Goal: Task Accomplishment & Management: Manage account settings

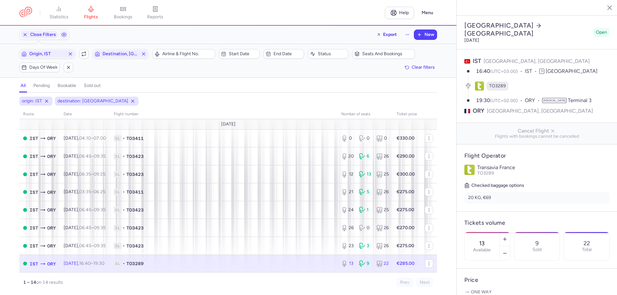
select select "days"
click at [44, 51] on span "Origin, IST" at bounding box center [47, 54] width 54 height 8
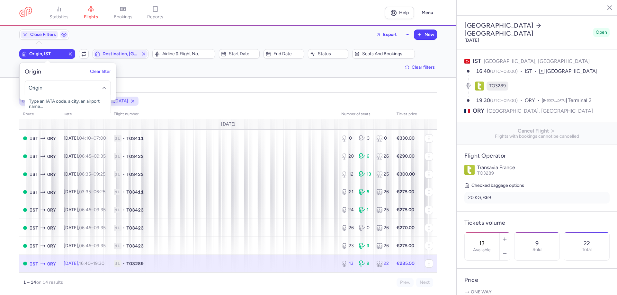
click at [57, 90] on input "-searchbox" at bounding box center [68, 87] width 79 height 7
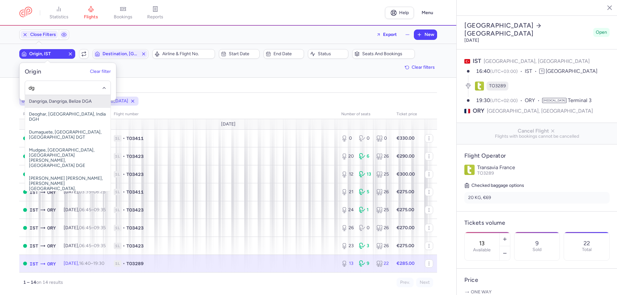
click at [58, 89] on input "dg" at bounding box center [68, 87] width 79 height 7
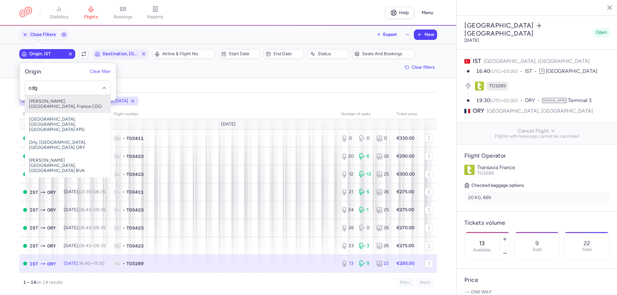
click at [78, 103] on span "[PERSON_NAME], [GEOGRAPHIC_DATA], France CDG" at bounding box center [67, 104] width 85 height 18
type input "cdg"
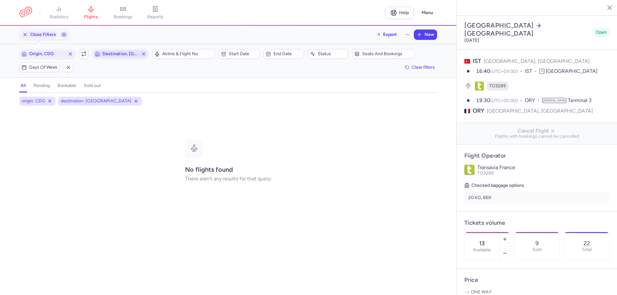
click at [120, 54] on span "Destination, [GEOGRAPHIC_DATA]" at bounding box center [120, 53] width 36 height 5
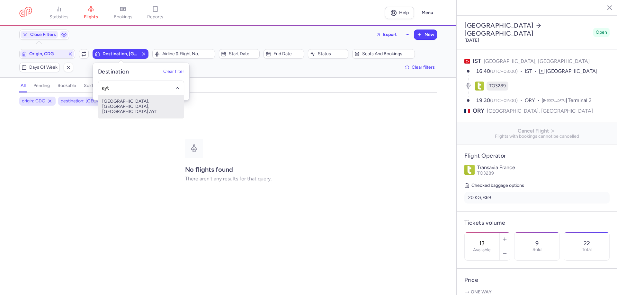
click at [137, 101] on span "[GEOGRAPHIC_DATA], [GEOGRAPHIC_DATA], [GEOGRAPHIC_DATA] AYT" at bounding box center [140, 106] width 85 height 23
type input "ayt"
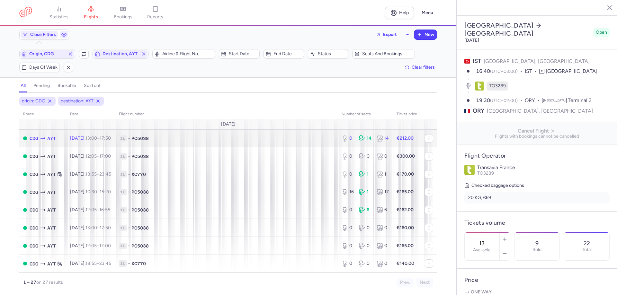
click at [273, 137] on span "1L • PC5038" at bounding box center [226, 138] width 215 height 6
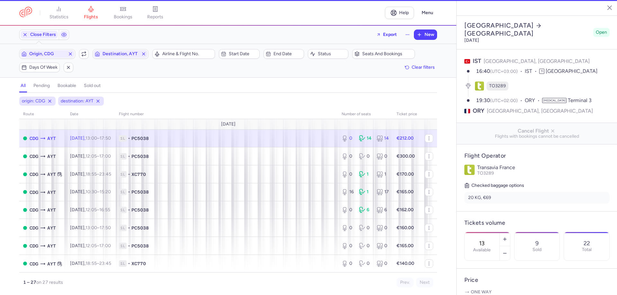
type input "0"
type input "13"
select select "hours"
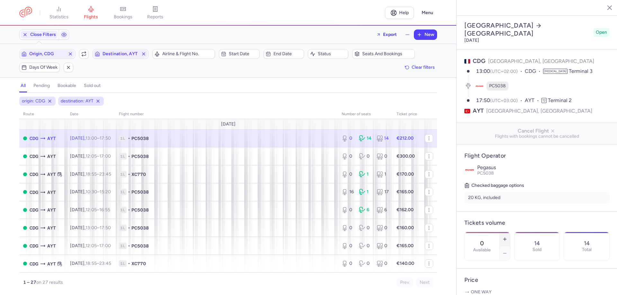
click at [510, 232] on button "button" at bounding box center [505, 239] width 10 height 14
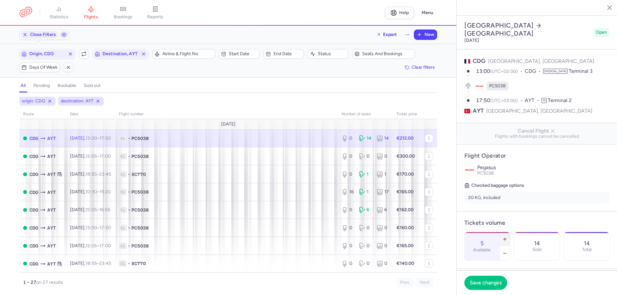
click at [510, 232] on button "button" at bounding box center [505, 239] width 10 height 14
click at [488, 282] on span "Save changes" at bounding box center [486, 283] width 32 height 6
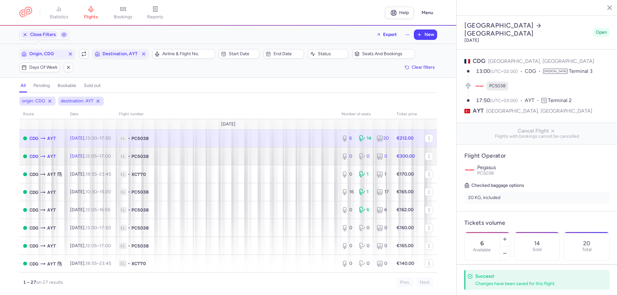
click at [295, 156] on span "1L • PC5038" at bounding box center [226, 156] width 215 height 6
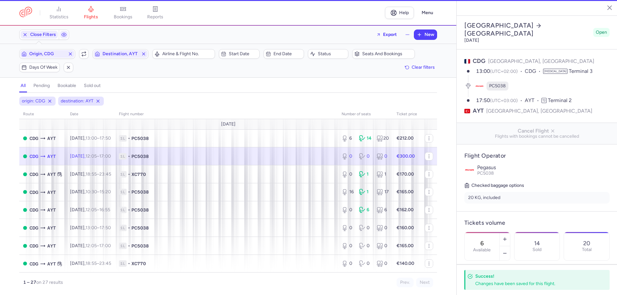
type input "0"
type input "2"
select select "days"
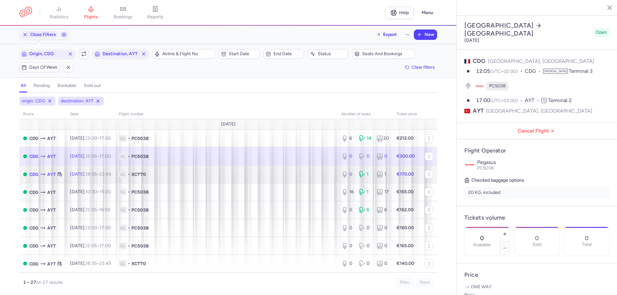
click at [299, 171] on span "1L • XC770" at bounding box center [226, 174] width 215 height 6
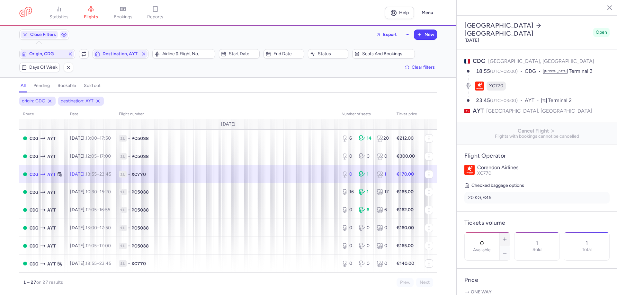
click at [510, 232] on button "button" at bounding box center [505, 239] width 10 height 14
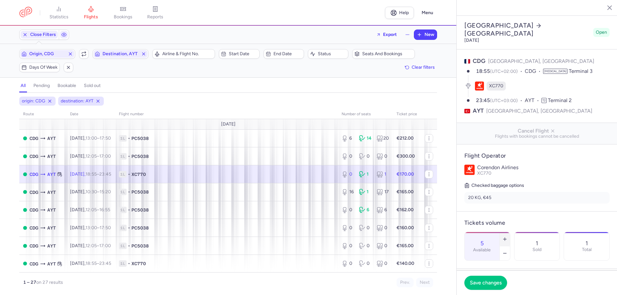
click at [510, 232] on button "button" at bounding box center [505, 239] width 10 height 14
click at [490, 279] on button "Save changes" at bounding box center [485, 283] width 43 height 14
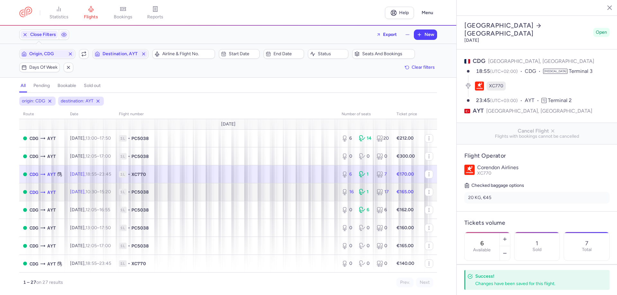
click at [310, 193] on span "1L • PC5038" at bounding box center [226, 192] width 215 height 6
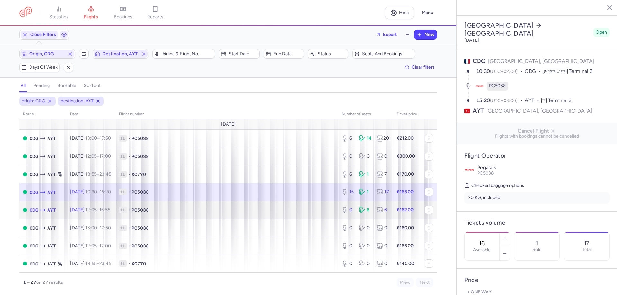
click at [305, 212] on span "1L • PC5038" at bounding box center [226, 210] width 215 height 6
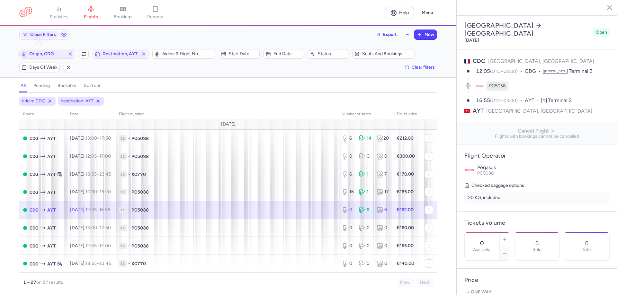
click at [393, 217] on td "1L • PC5038" at bounding box center [407, 210] width 28 height 18
click at [510, 232] on button "button" at bounding box center [505, 239] width 10 height 14
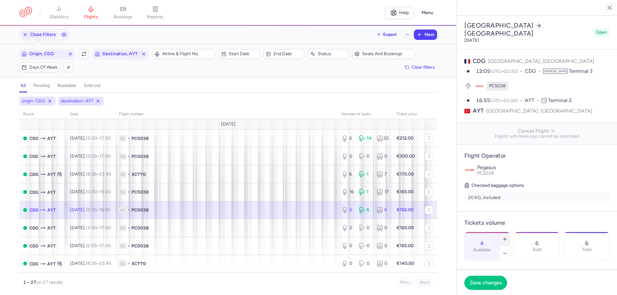
click at [510, 232] on button "button" at bounding box center [505, 239] width 10 height 14
click at [487, 288] on button "Save changes" at bounding box center [485, 283] width 43 height 14
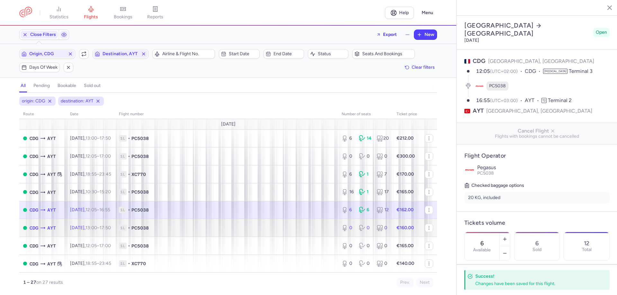
click at [297, 221] on td "1L • PC5038" at bounding box center [226, 228] width 223 height 18
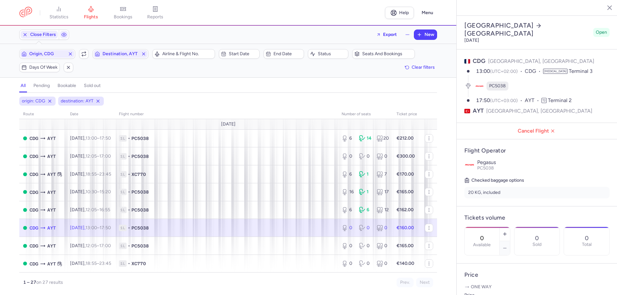
click at [393, 233] on td "1L • PC5038" at bounding box center [407, 228] width 28 height 18
click at [510, 227] on button "button" at bounding box center [505, 234] width 10 height 14
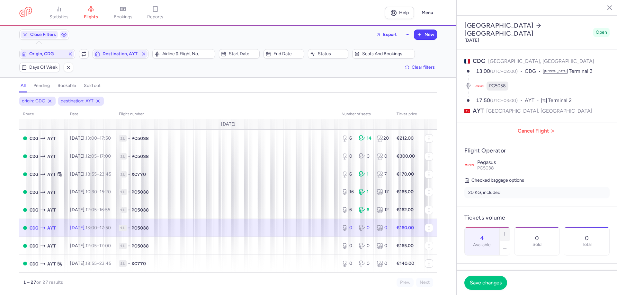
click at [510, 227] on button "button" at bounding box center [505, 234] width 10 height 14
click at [507, 246] on icon "button" at bounding box center [504, 248] width 5 height 5
click at [479, 279] on button "Save changes" at bounding box center [485, 283] width 43 height 14
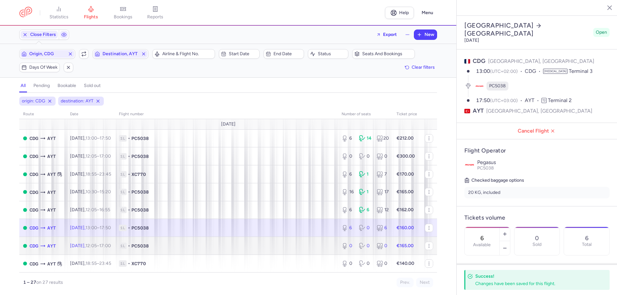
click at [234, 241] on td "1L • PC5038" at bounding box center [226, 246] width 223 height 18
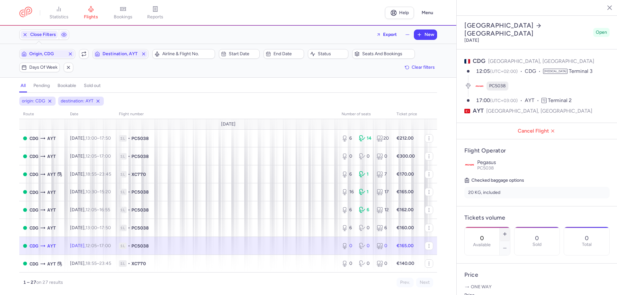
click at [507, 232] on icon "button" at bounding box center [504, 234] width 5 height 5
click at [506, 234] on line "button" at bounding box center [504, 234] width 3 height 0
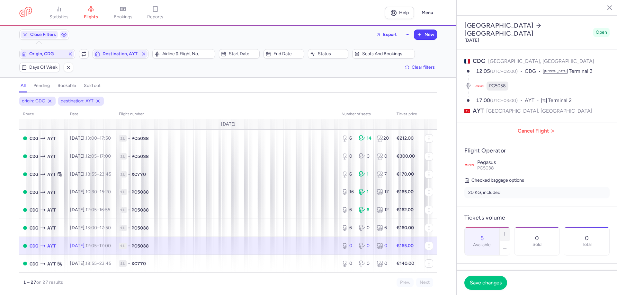
click at [506, 234] on line "button" at bounding box center [504, 234] width 3 height 0
click at [507, 246] on icon "button" at bounding box center [504, 248] width 5 height 5
type input "6"
click at [480, 283] on span "Save changes" at bounding box center [486, 283] width 32 height 6
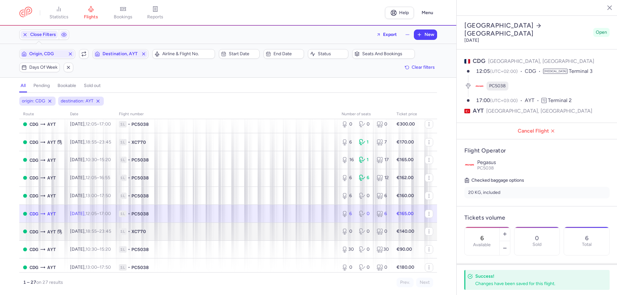
scroll to position [64, 0]
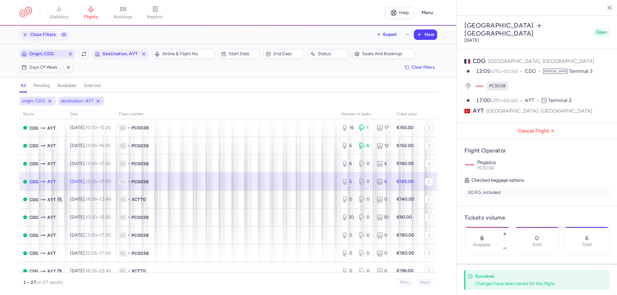
click at [48, 54] on span "Origin, CDG" at bounding box center [47, 53] width 36 height 5
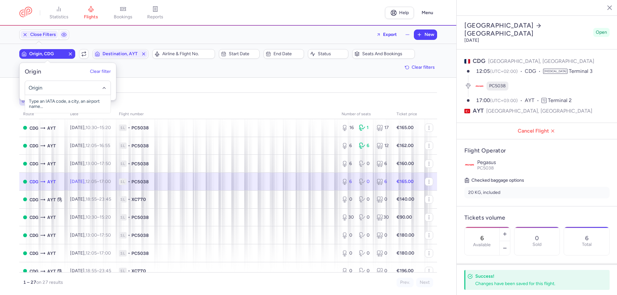
click at [55, 86] on input "-searchbox" at bounding box center [68, 87] width 79 height 7
click at [83, 98] on span "[GEOGRAPHIC_DATA], [GEOGRAPHIC_DATA], [GEOGRAPHIC_DATA] AYT" at bounding box center [67, 106] width 85 height 23
type input "ayt"
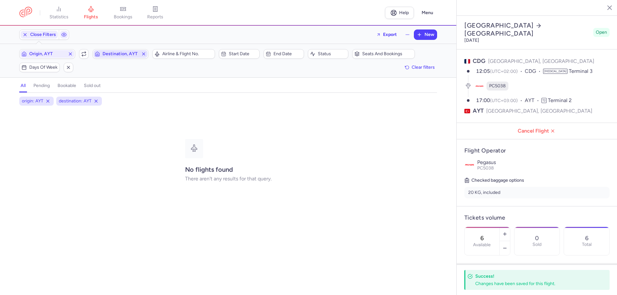
click at [125, 53] on span "Destination, AYT" at bounding box center [120, 53] width 36 height 5
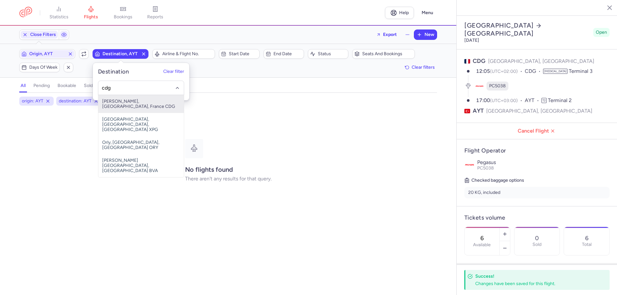
click at [138, 102] on span "[PERSON_NAME], [GEOGRAPHIC_DATA], France CDG" at bounding box center [140, 104] width 85 height 18
type input "cdg"
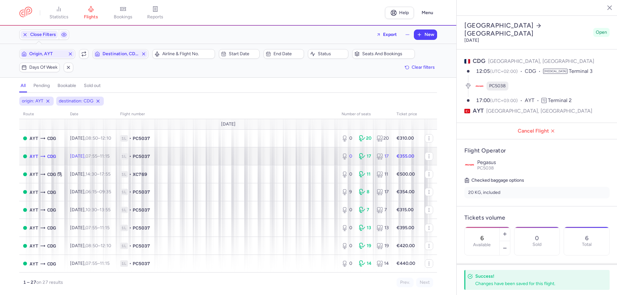
click at [258, 160] on td "1L • PC5037" at bounding box center [226, 156] width 221 height 18
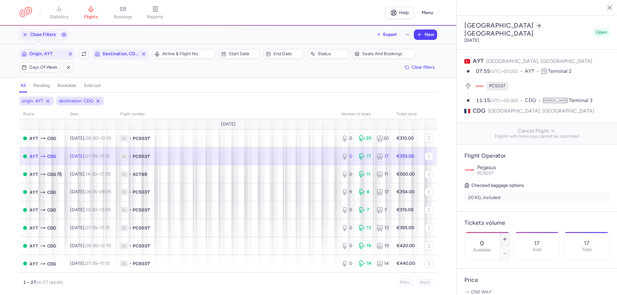
click at [510, 232] on button "button" at bounding box center [505, 239] width 10 height 14
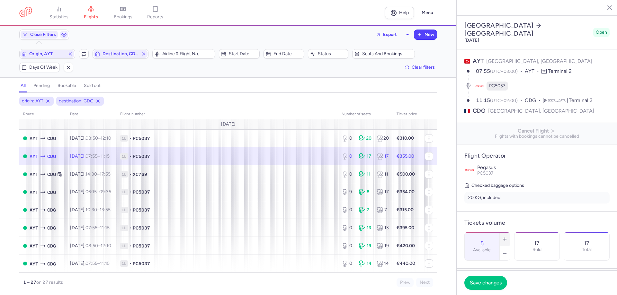
click at [510, 232] on button "button" at bounding box center [505, 239] width 10 height 14
click at [482, 283] on span "Save changes" at bounding box center [486, 283] width 32 height 6
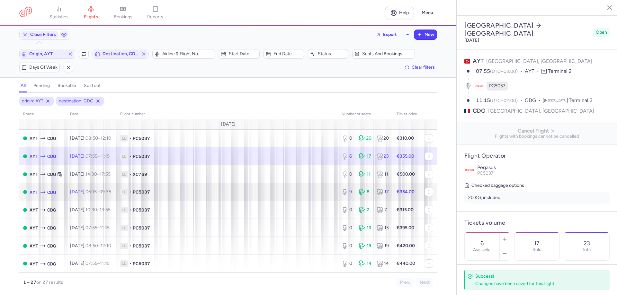
click at [306, 185] on td "1L • PC5037" at bounding box center [226, 192] width 221 height 18
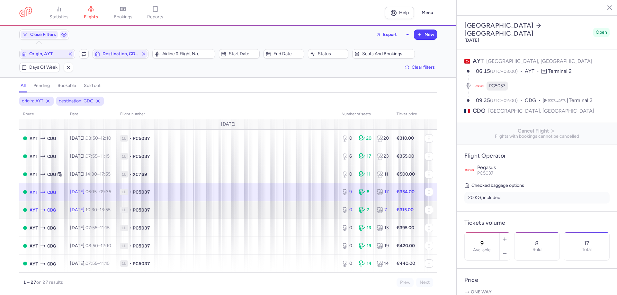
click at [279, 207] on td "1L • PC5037" at bounding box center [226, 210] width 221 height 18
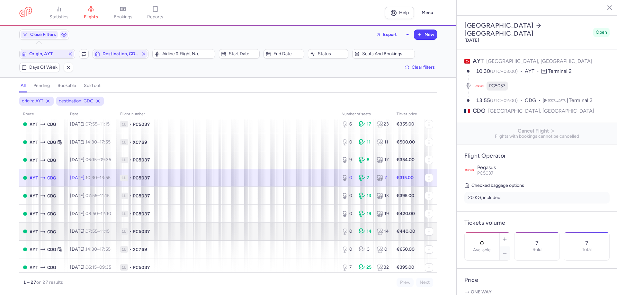
scroll to position [64, 0]
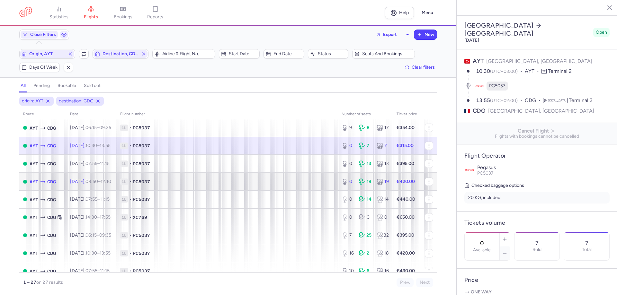
click at [188, 177] on td "1L • PC5037" at bounding box center [226, 182] width 221 height 18
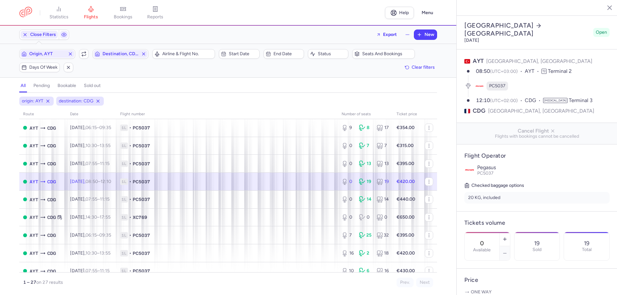
click at [259, 183] on span "1L • PC5037" at bounding box center [227, 182] width 214 height 6
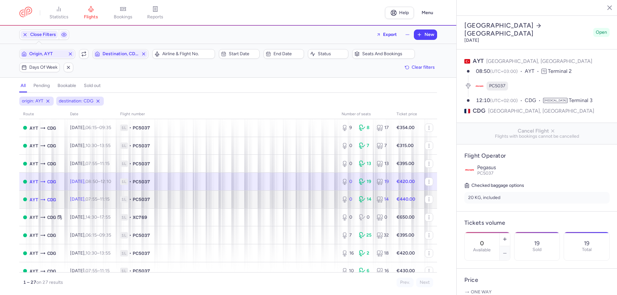
click at [261, 197] on span "1L • PC5037" at bounding box center [227, 199] width 214 height 6
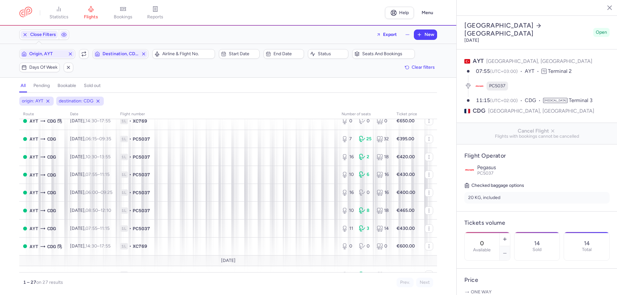
scroll to position [193, 0]
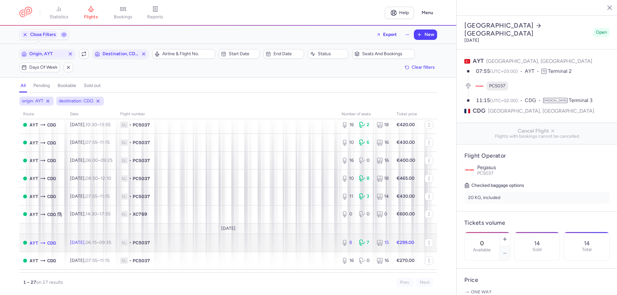
click at [264, 242] on span "1L • PC5037" at bounding box center [227, 243] width 214 height 6
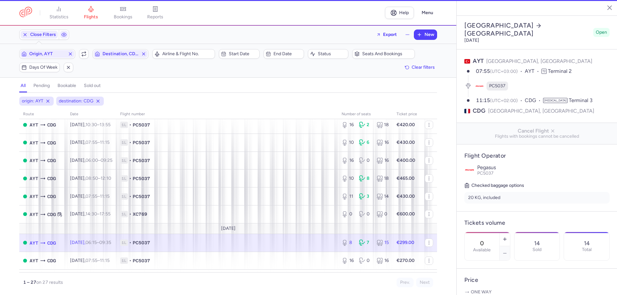
type input "8"
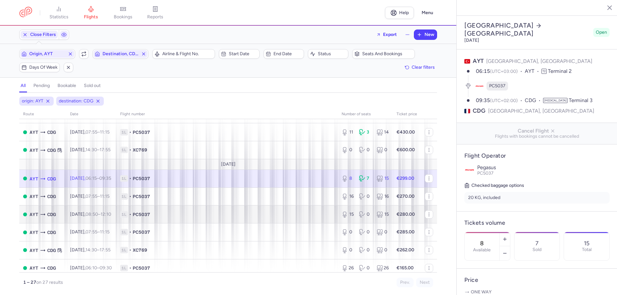
scroll to position [193, 0]
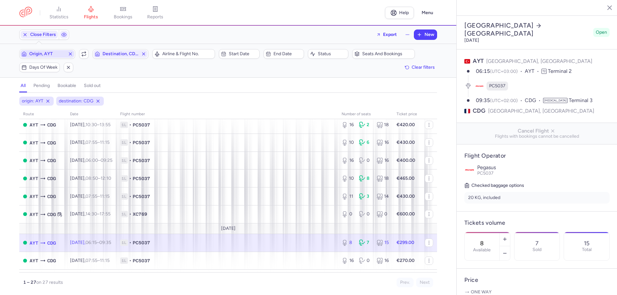
click at [37, 54] on span "Origin, AYT" at bounding box center [47, 53] width 36 height 5
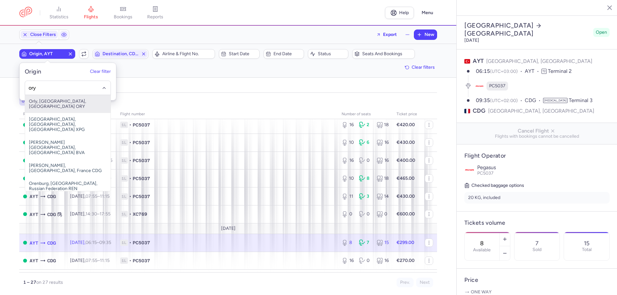
click at [61, 99] on span "Orly, [GEOGRAPHIC_DATA], [GEOGRAPHIC_DATA] ORY" at bounding box center [67, 104] width 85 height 18
type input "ory"
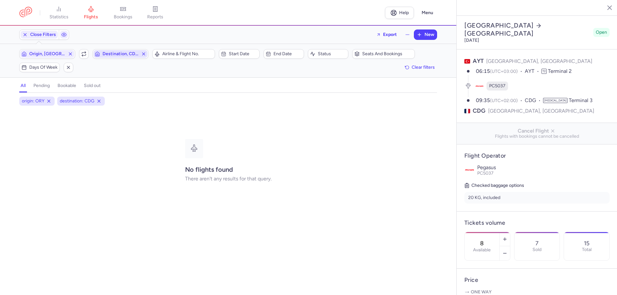
click at [113, 54] on span "Destination, CDG" at bounding box center [120, 53] width 36 height 5
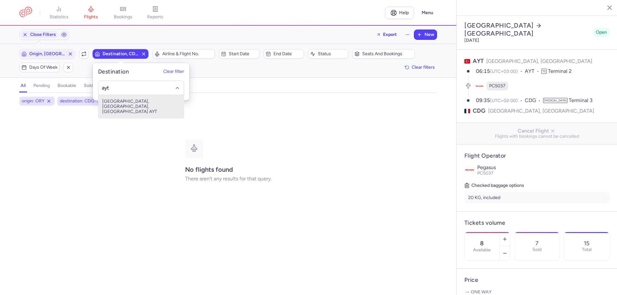
click at [143, 102] on span "[GEOGRAPHIC_DATA], [GEOGRAPHIC_DATA], [GEOGRAPHIC_DATA] AYT" at bounding box center [140, 106] width 85 height 23
type input "ayt"
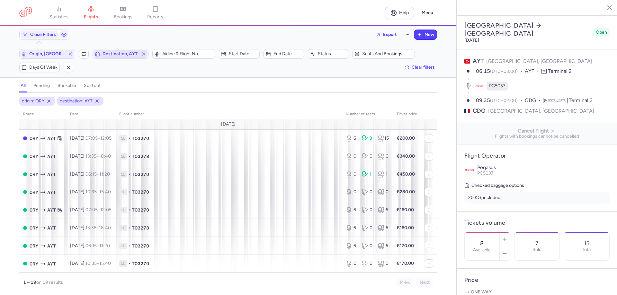
click at [118, 50] on span "Destination, AYT" at bounding box center [120, 54] width 54 height 8
click at [120, 87] on input "-searchbox" at bounding box center [141, 87] width 79 height 7
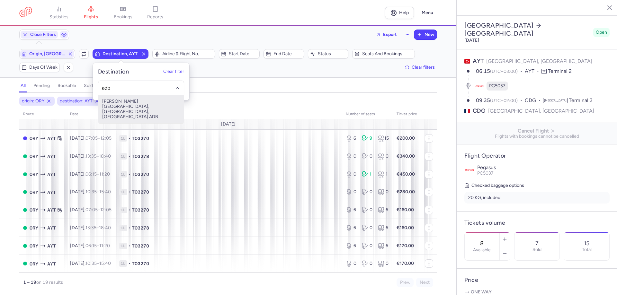
click at [135, 106] on span "Adnan Menderes Airport, İzmir, Turkey ADB" at bounding box center [140, 109] width 85 height 28
type input "adb"
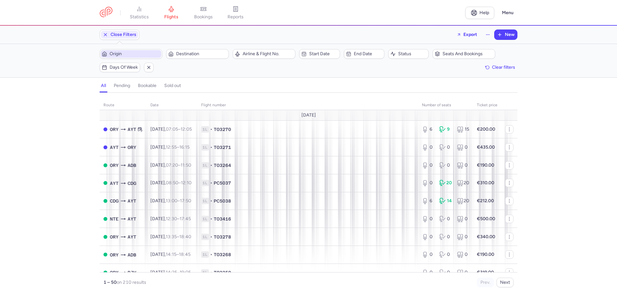
click at [129, 57] on span "Origin" at bounding box center [131, 54] width 61 height 8
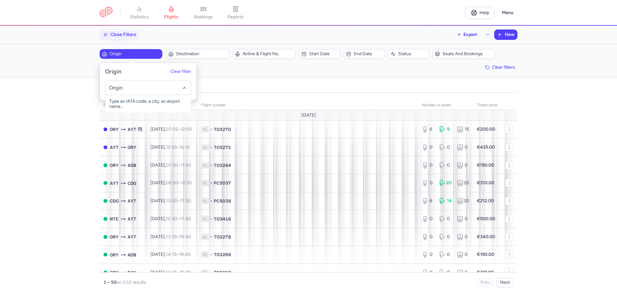
click at [127, 84] on input "-searchbox" at bounding box center [148, 87] width 79 height 7
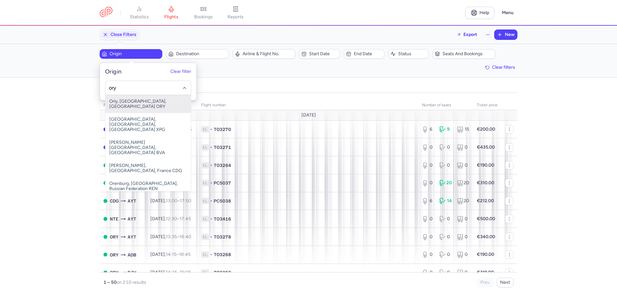
click at [132, 104] on span "Orly, [GEOGRAPHIC_DATA], [GEOGRAPHIC_DATA] ORY" at bounding box center [147, 104] width 85 height 18
type input "ory"
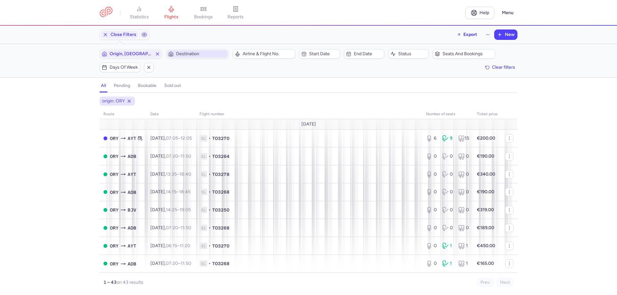
click at [189, 55] on span "Destination" at bounding box center [201, 53] width 50 height 5
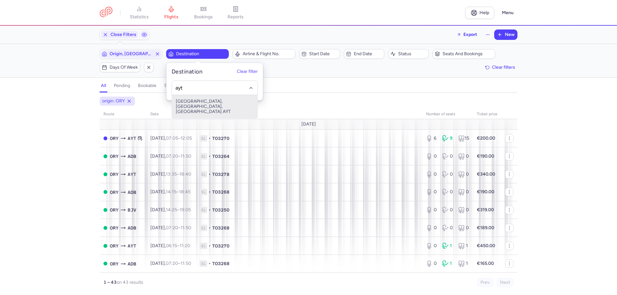
click at [204, 104] on span "[GEOGRAPHIC_DATA], [GEOGRAPHIC_DATA], [GEOGRAPHIC_DATA] AYT" at bounding box center [214, 106] width 85 height 23
type input "ayt"
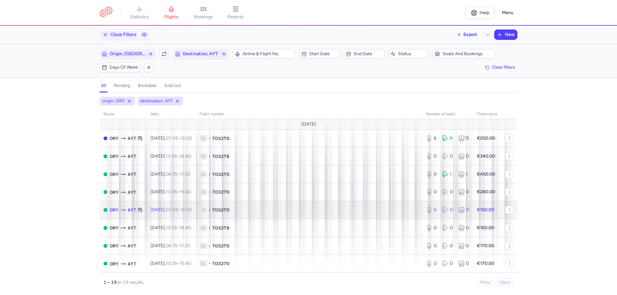
click at [300, 216] on td "1L • TO3270" at bounding box center [309, 210] width 226 height 18
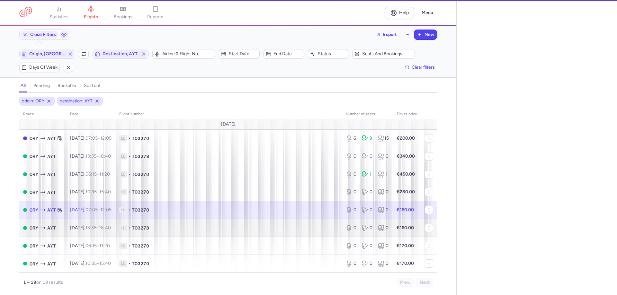
select select "days"
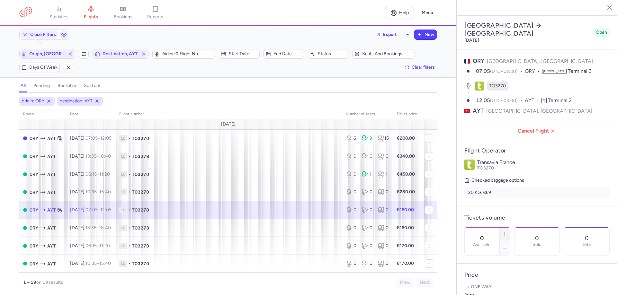
click at [505, 233] on line "button" at bounding box center [505, 234] width 0 height 3
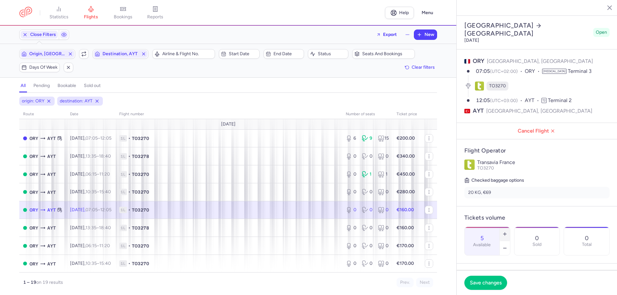
click at [505, 233] on line "button" at bounding box center [505, 234] width 0 height 3
drag, startPoint x: 491, startPoint y: 285, endPoint x: 476, endPoint y: 278, distance: 16.1
click at [490, 285] on span "Save changes" at bounding box center [486, 283] width 32 height 6
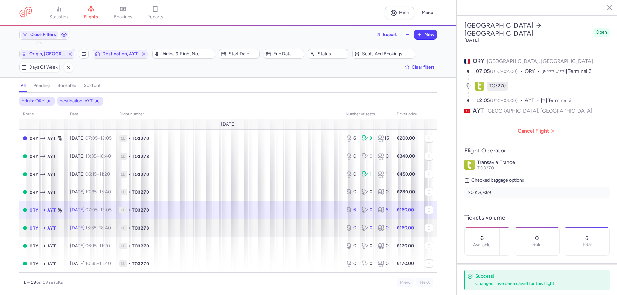
click at [253, 225] on span "1L • TO3278" at bounding box center [228, 228] width 219 height 6
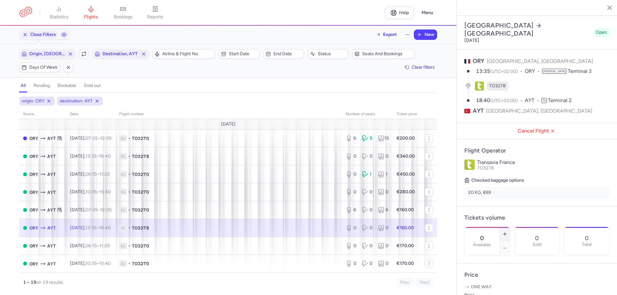
click at [507, 232] on icon "button" at bounding box center [504, 234] width 5 height 5
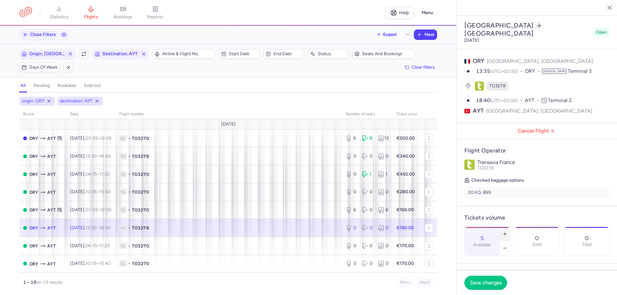
click at [507, 232] on icon "button" at bounding box center [504, 234] width 5 height 5
click at [489, 282] on span "Save changes" at bounding box center [486, 283] width 32 height 6
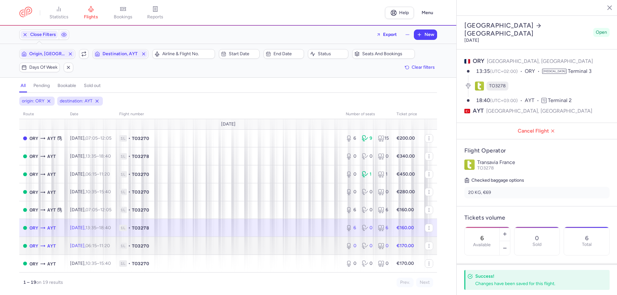
click at [316, 240] on td "1L • TO3270" at bounding box center [228, 246] width 226 height 18
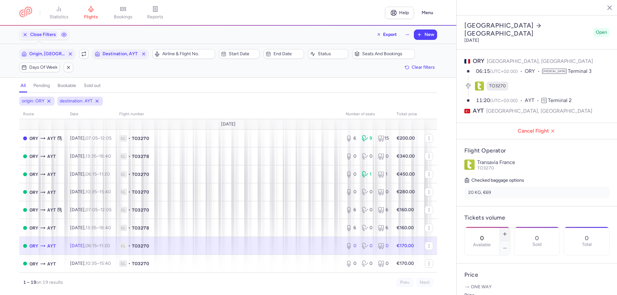
click at [510, 227] on button "button" at bounding box center [505, 234] width 10 height 14
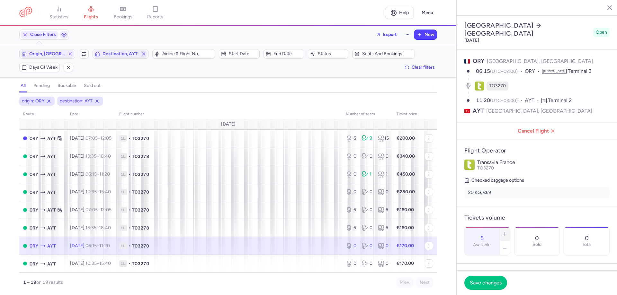
click at [510, 227] on button "button" at bounding box center [505, 234] width 10 height 14
type input "6"
click at [492, 283] on span "Save changes" at bounding box center [486, 283] width 32 height 6
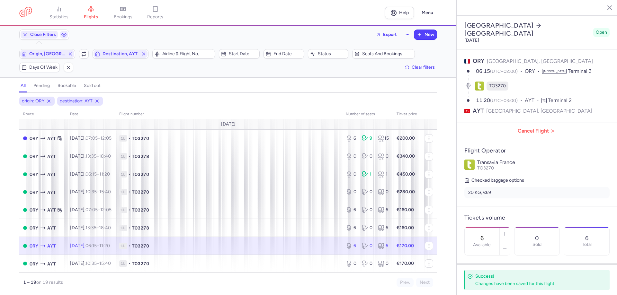
click at [38, 49] on div "Origin, ORY Include return Destination, AYT" at bounding box center [83, 53] width 133 height 13
click at [38, 54] on span "Origin, [GEOGRAPHIC_DATA]" at bounding box center [47, 53] width 36 height 5
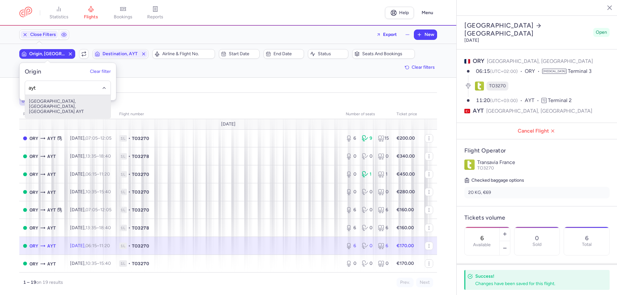
click at [63, 99] on span "[GEOGRAPHIC_DATA], [GEOGRAPHIC_DATA], [GEOGRAPHIC_DATA] AYT" at bounding box center [67, 106] width 85 height 23
type input "ayt"
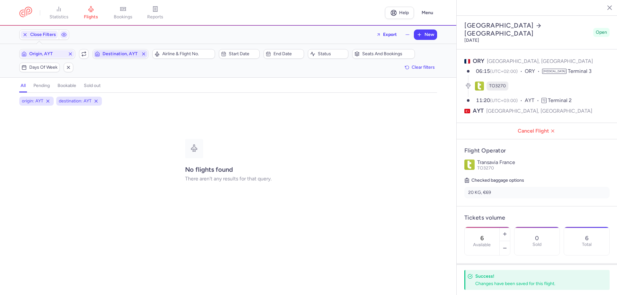
click at [129, 56] on span "Destination, AYT" at bounding box center [120, 53] width 36 height 5
click at [128, 89] on input "-searchbox" at bounding box center [141, 87] width 79 height 7
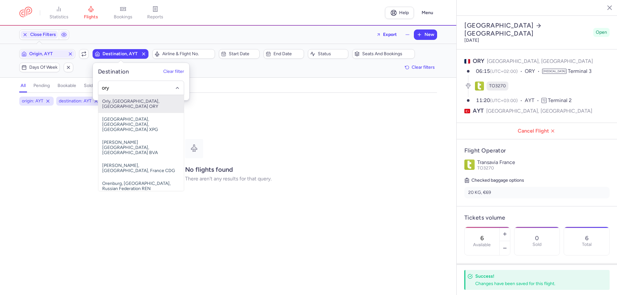
click at [129, 103] on span "Orly, [GEOGRAPHIC_DATA], [GEOGRAPHIC_DATA] ORY" at bounding box center [140, 104] width 85 height 18
type input "ory"
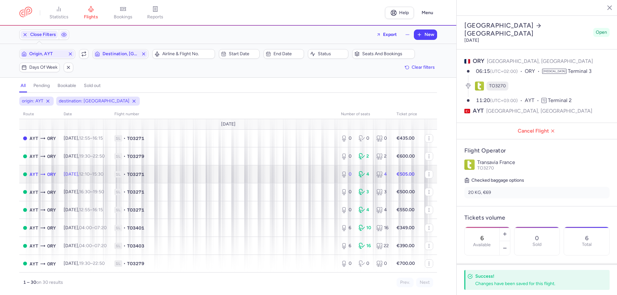
click at [194, 170] on td "1L • TO3271" at bounding box center [224, 174] width 226 height 18
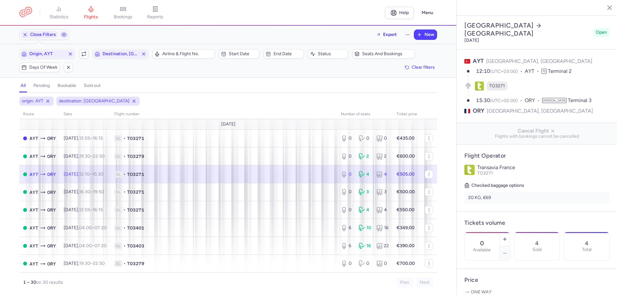
click at [308, 177] on span "1L • TO3271" at bounding box center [223, 174] width 219 height 6
click at [507, 237] on icon "button" at bounding box center [504, 239] width 5 height 5
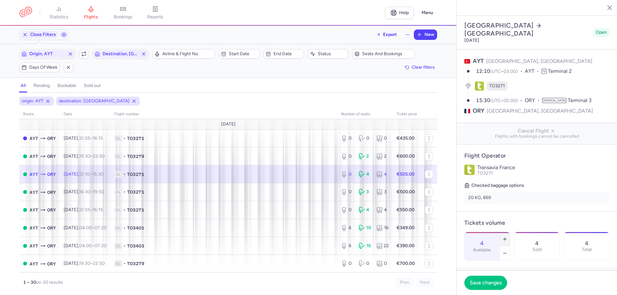
click at [507, 237] on icon "button" at bounding box center [504, 239] width 5 height 5
drag, startPoint x: 529, startPoint y: 226, endPoint x: 524, endPoint y: 229, distance: 5.6
click at [510, 246] on button "button" at bounding box center [505, 253] width 10 height 14
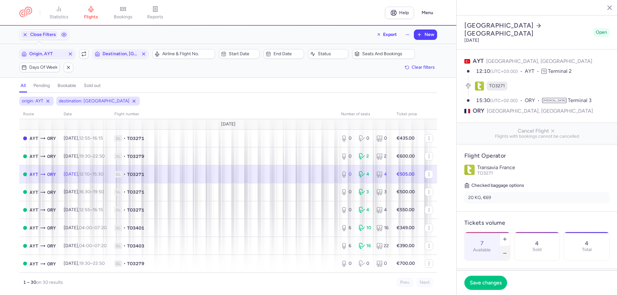
type input "6"
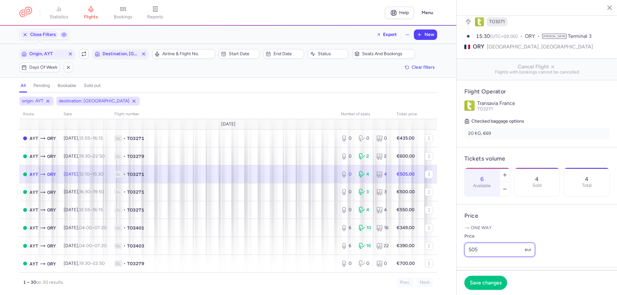
drag, startPoint x: 475, startPoint y: 250, endPoint x: 456, endPoint y: 243, distance: 20.0
click at [456, 243] on div "statistics flights bookings reports Help Menu Close Filters Export New Filters …" at bounding box center [308, 147] width 617 height 295
type input "330"
click at [479, 287] on button "Save changes" at bounding box center [485, 283] width 43 height 14
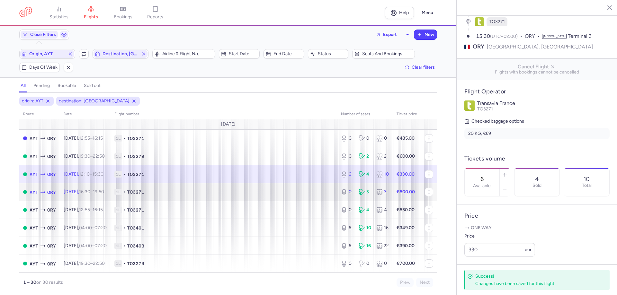
click at [214, 189] on span "1L • TO3271" at bounding box center [223, 192] width 219 height 6
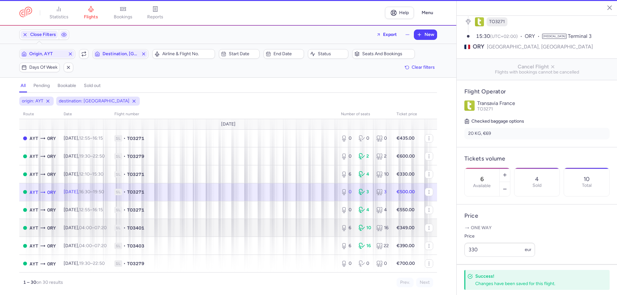
type input "0"
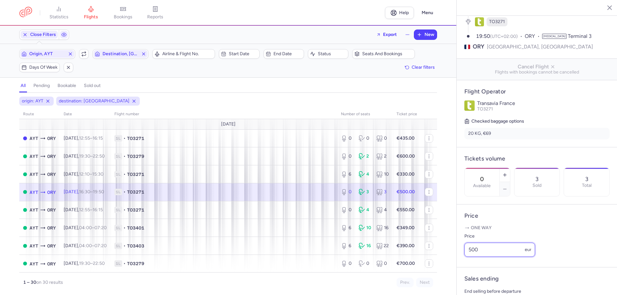
drag, startPoint x: 473, startPoint y: 255, endPoint x: 449, endPoint y: 244, distance: 26.0
click at [449, 244] on div "statistics flights bookings reports Help Menu Close Filters Export New Filters …" at bounding box center [308, 147] width 617 height 295
type input "420"
click at [488, 285] on span "Save changes" at bounding box center [486, 283] width 32 height 6
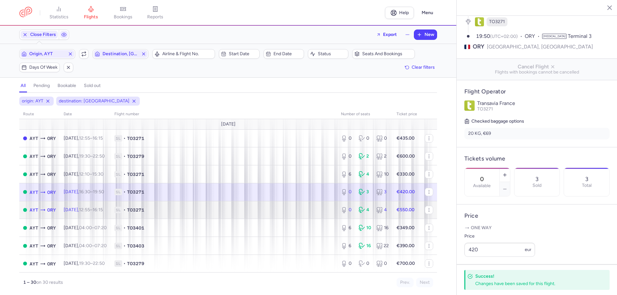
click at [316, 207] on span "1L • TO3271" at bounding box center [223, 210] width 219 height 6
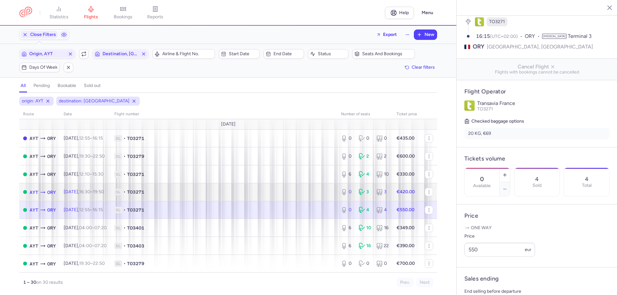
click at [207, 193] on span "1L • TO3271" at bounding box center [223, 192] width 219 height 6
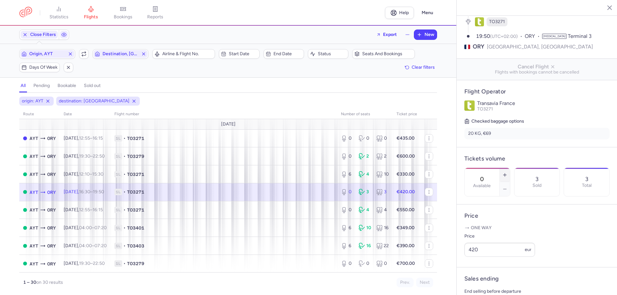
click at [507, 172] on icon "button" at bounding box center [504, 174] width 5 height 5
click at [494, 272] on footer "Save changes" at bounding box center [536, 282] width 161 height 25
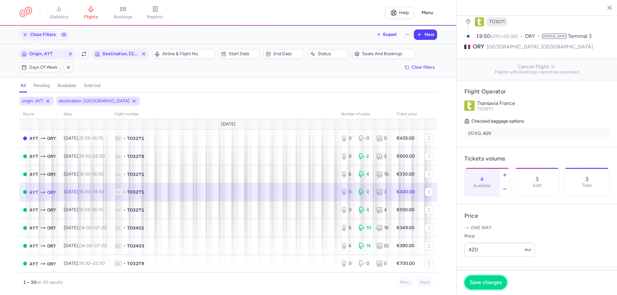
click at [483, 286] on button "Save changes" at bounding box center [485, 283] width 43 height 14
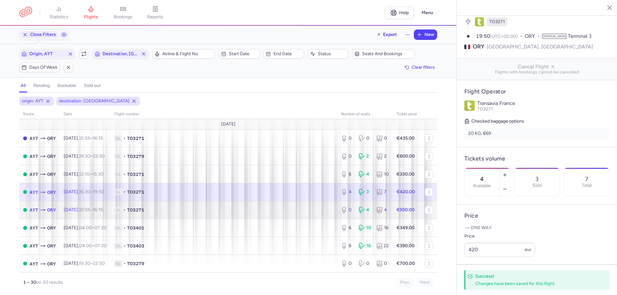
click at [288, 211] on span "1L • TO3271" at bounding box center [223, 210] width 219 height 6
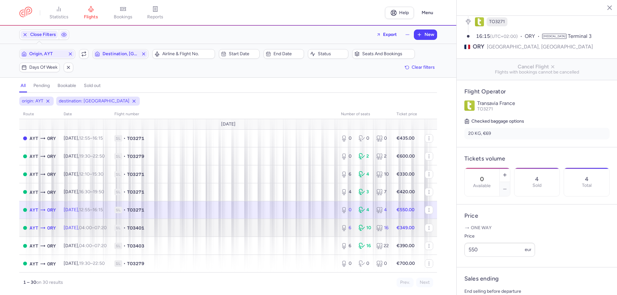
click at [309, 228] on span "1L • TO3401" at bounding box center [223, 228] width 219 height 6
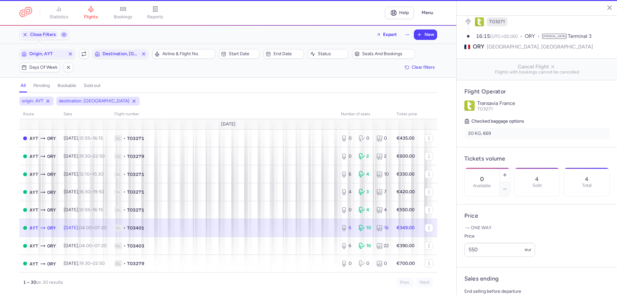
type input "6"
